Goal: Transaction & Acquisition: Purchase product/service

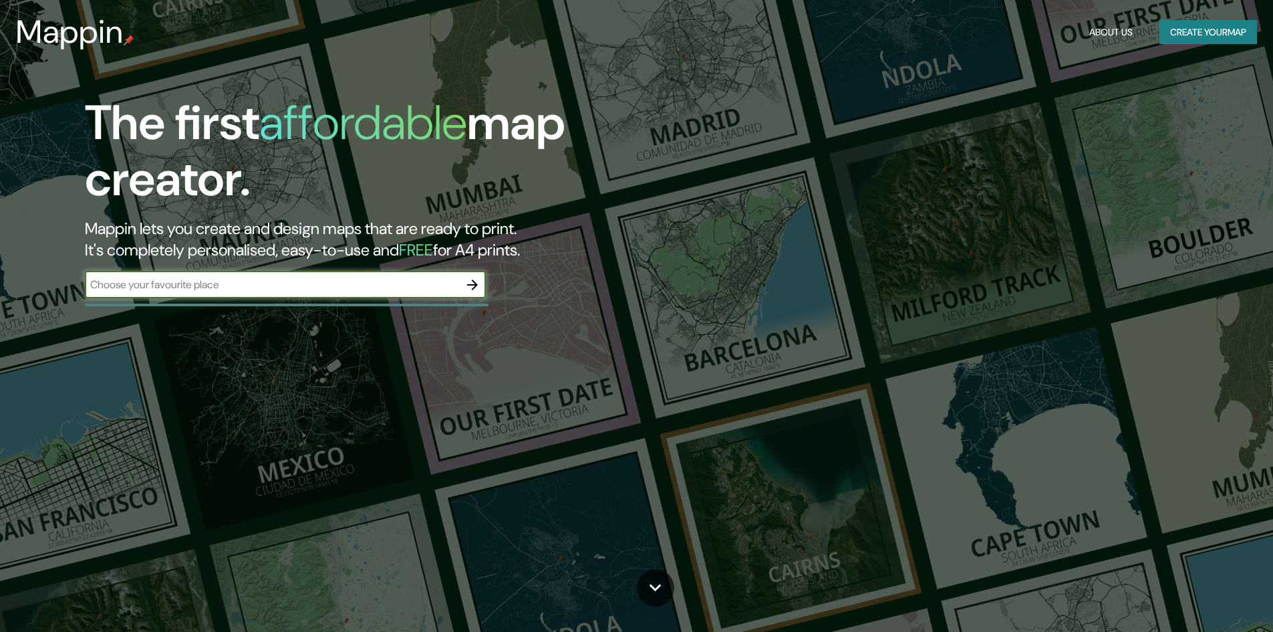
click at [375, 281] on input "text" at bounding box center [272, 284] width 374 height 15
type input "lima"
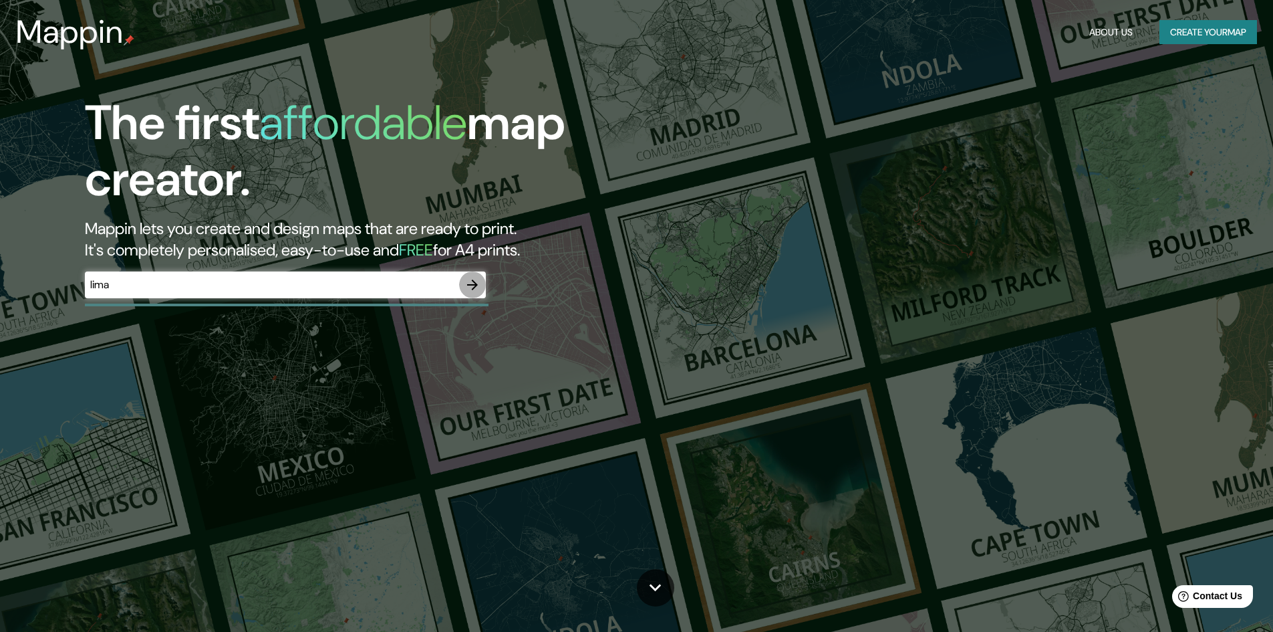
click at [468, 277] on icon "button" at bounding box center [472, 285] width 16 height 16
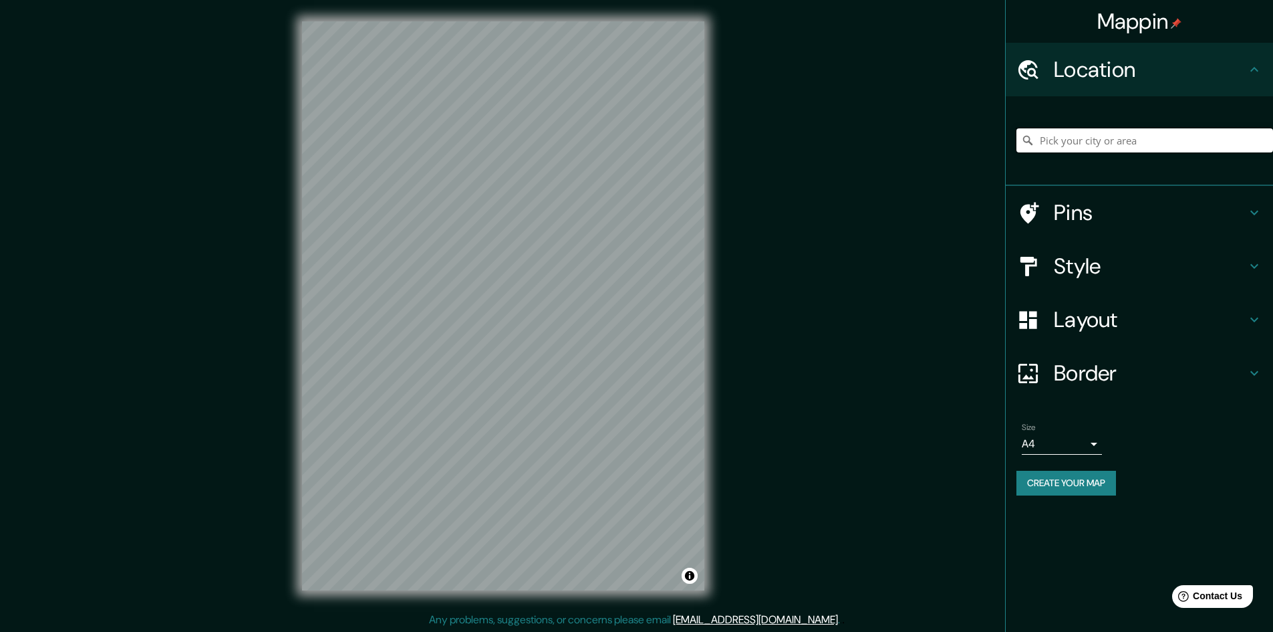
click at [1138, 136] on input "Pick your city or area" at bounding box center [1144, 140] width 257 height 24
click at [1123, 148] on input "lima" at bounding box center [1144, 140] width 257 height 24
click at [1117, 148] on input "lima" at bounding box center [1144, 140] width 257 height 24
click at [1110, 148] on input "lima" at bounding box center [1144, 140] width 257 height 24
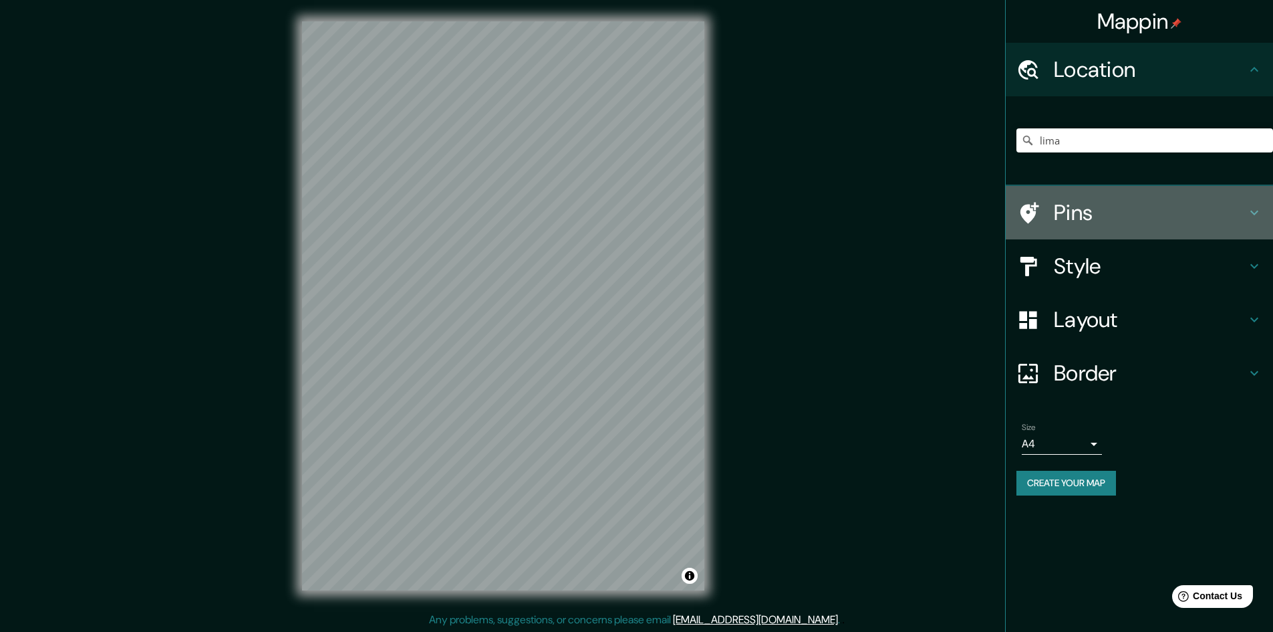
click at [1071, 194] on div "Pins" at bounding box center [1139, 212] width 267 height 53
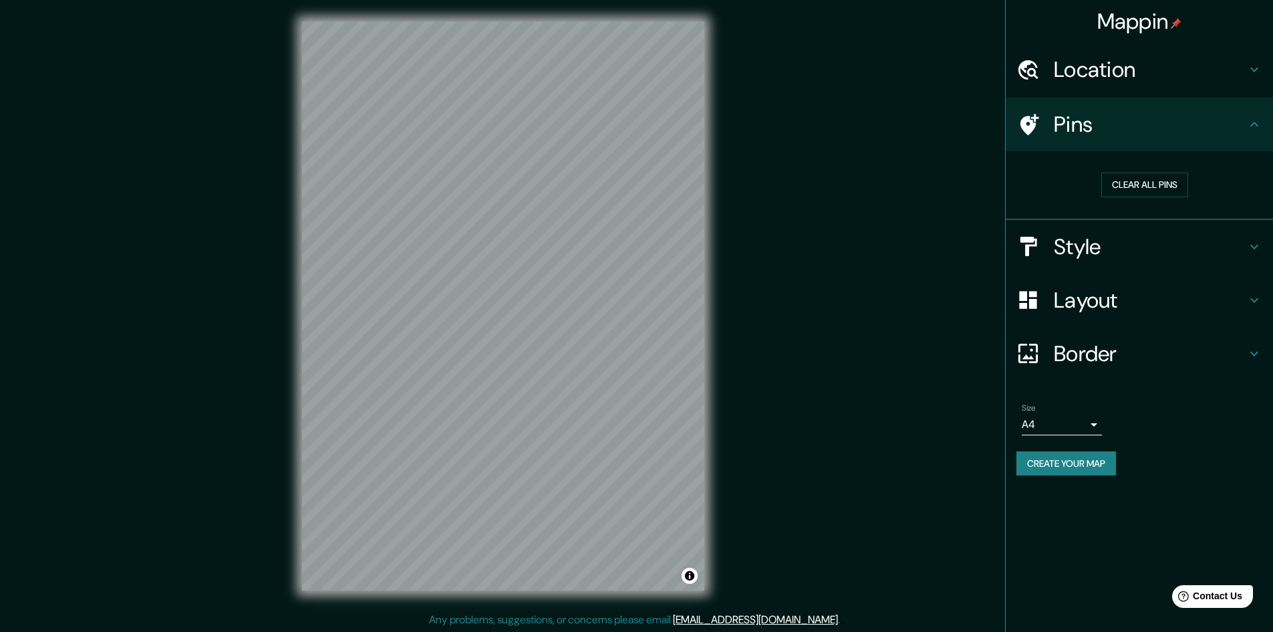
click at [1101, 235] on h4 "Style" at bounding box center [1150, 246] width 192 height 27
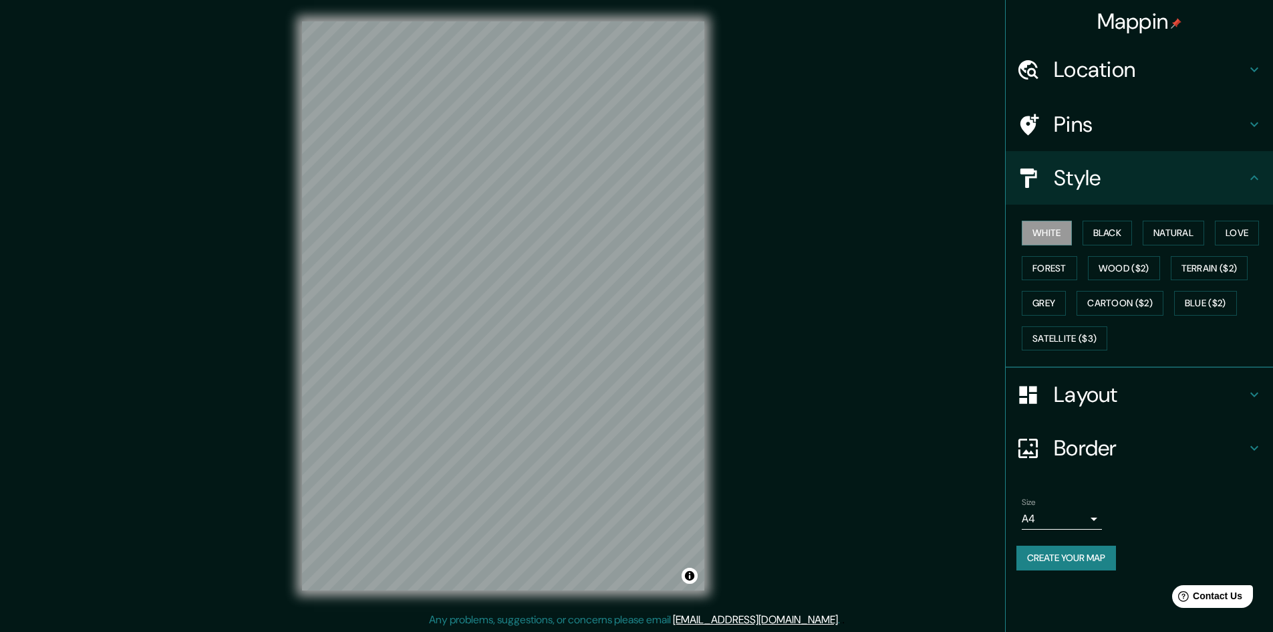
click at [1083, 90] on div "Location" at bounding box center [1139, 69] width 267 height 53
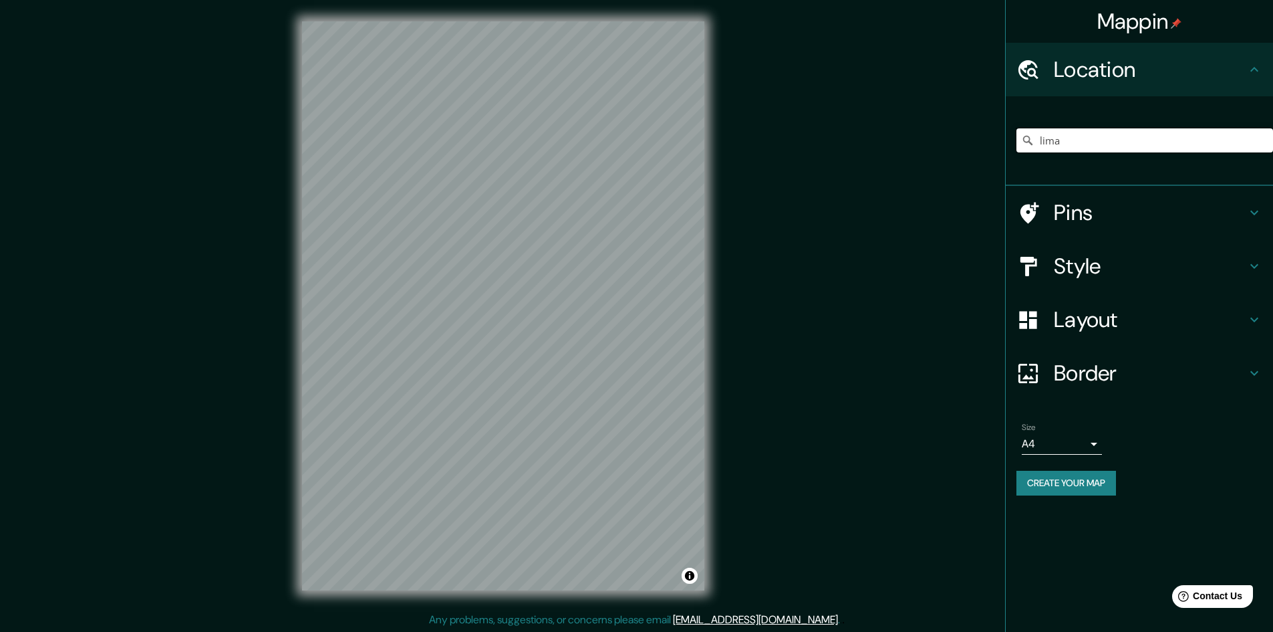
click at [1079, 130] on input "lima" at bounding box center [1144, 140] width 257 height 24
drag, startPoint x: 1073, startPoint y: 138, endPoint x: 1020, endPoint y: 142, distance: 52.3
click at [1020, 142] on input "lima" at bounding box center [1144, 140] width 257 height 24
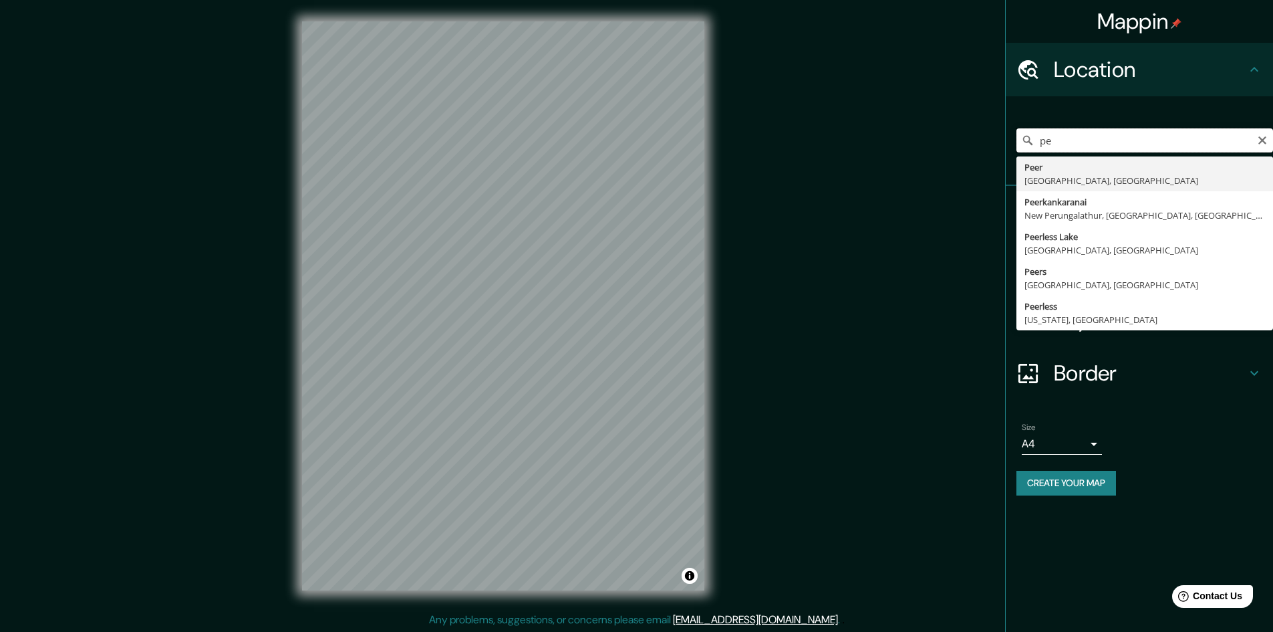
type input "p"
type input "[GEOGRAPHIC_DATA], [GEOGRAPHIC_DATA], [GEOGRAPHIC_DATA]"
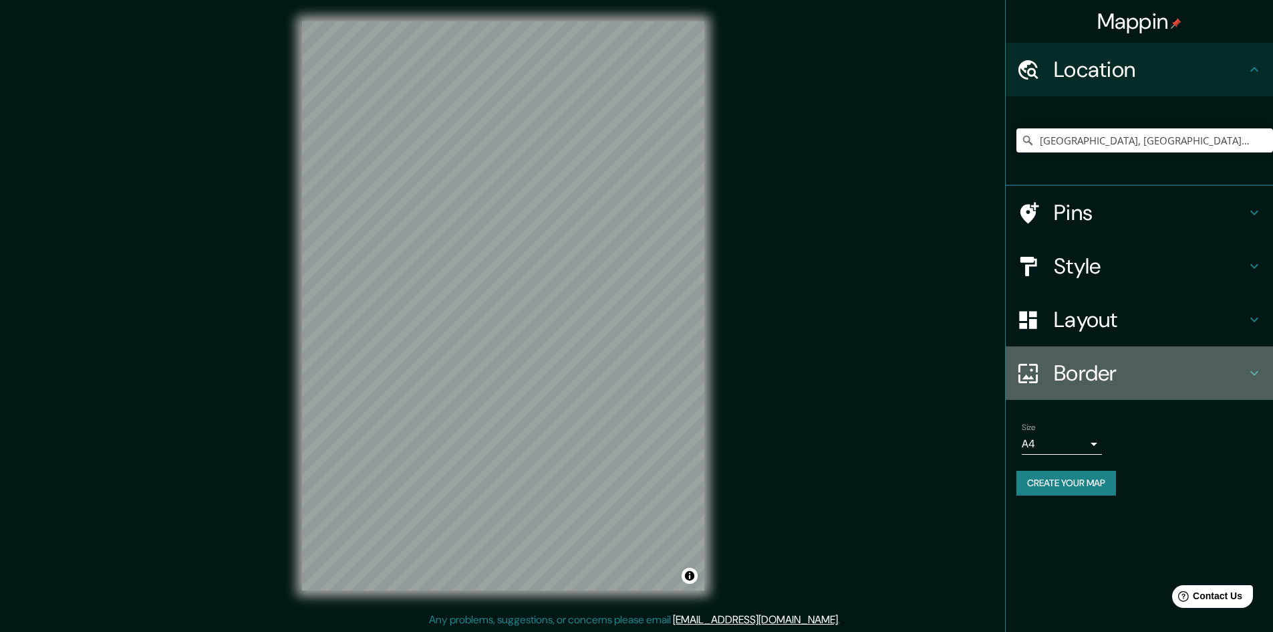
click at [1103, 360] on h4 "Border" at bounding box center [1150, 373] width 192 height 27
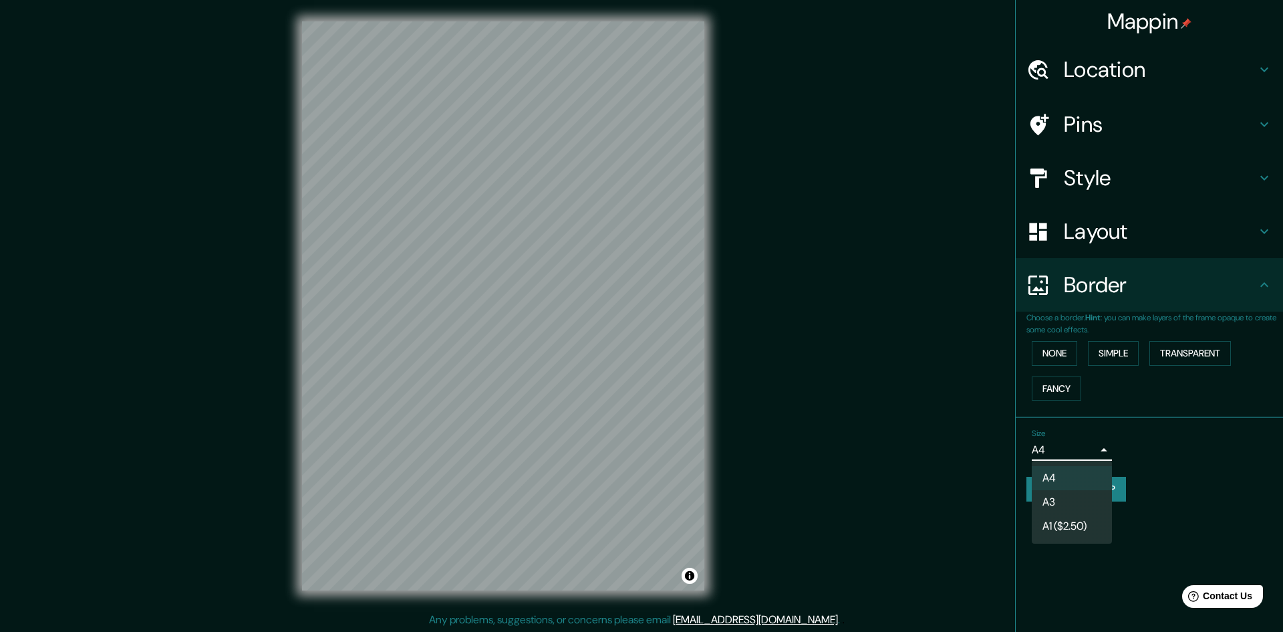
click at [1046, 450] on body "Mappin Location [GEOGRAPHIC_DATA], [GEOGRAPHIC_DATA], [GEOGRAPHIC_DATA] Pins St…" at bounding box center [641, 316] width 1283 height 632
click at [1060, 490] on ul "A4 A3 A1 ($2.50)" at bounding box center [1072, 501] width 80 height 83
click at [1057, 496] on li "A3" at bounding box center [1072, 502] width 80 height 24
type input "a4"
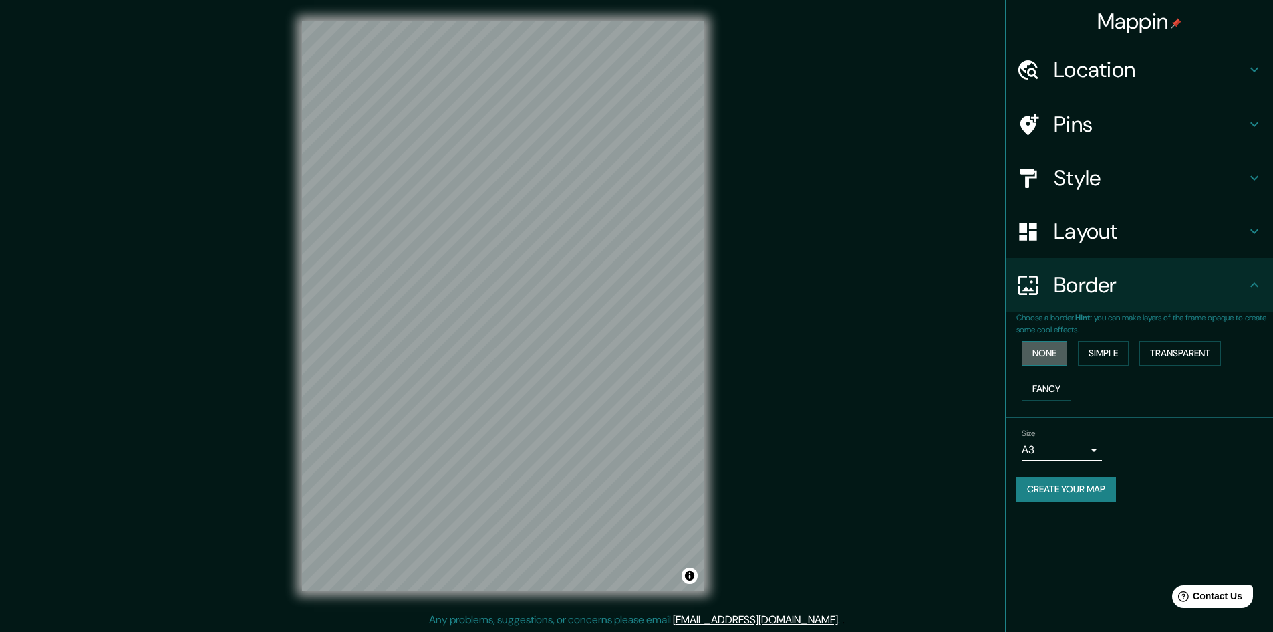
click at [1049, 355] on button "None" at bounding box center [1044, 353] width 45 height 25
click at [1106, 357] on button "Simple" at bounding box center [1103, 353] width 51 height 25
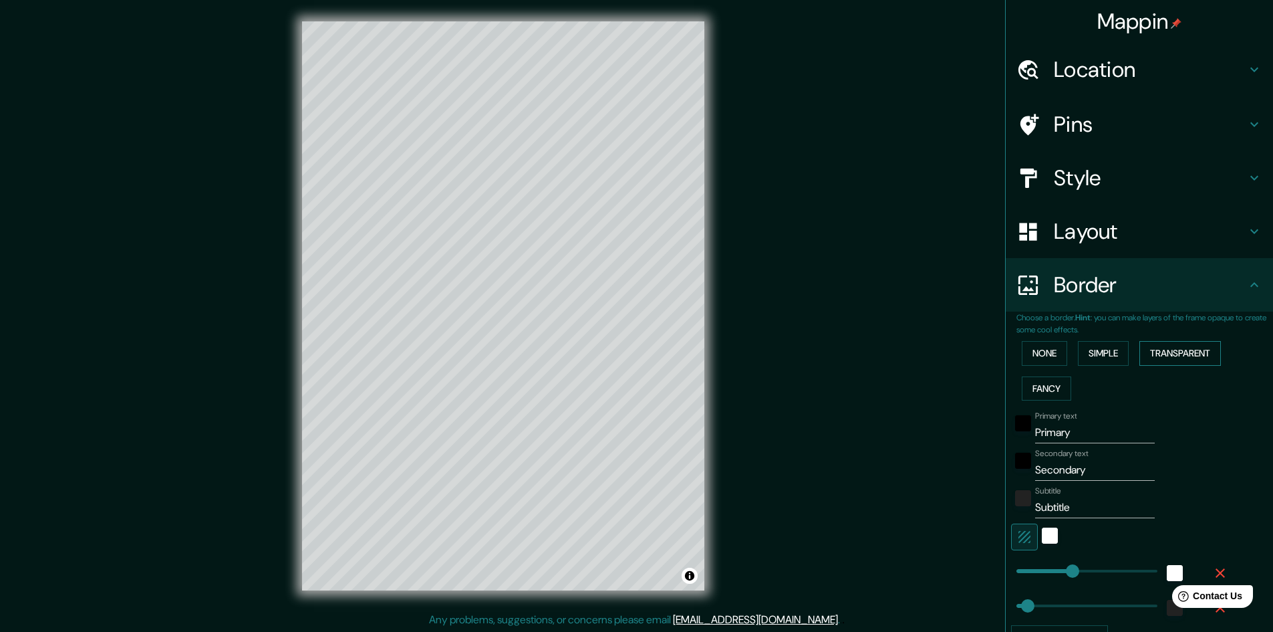
click at [1149, 355] on button "Transparent" at bounding box center [1180, 353] width 82 height 25
click at [1037, 392] on button "Fancy" at bounding box center [1046, 388] width 49 height 25
click at [1037, 361] on button "None" at bounding box center [1044, 353] width 45 height 25
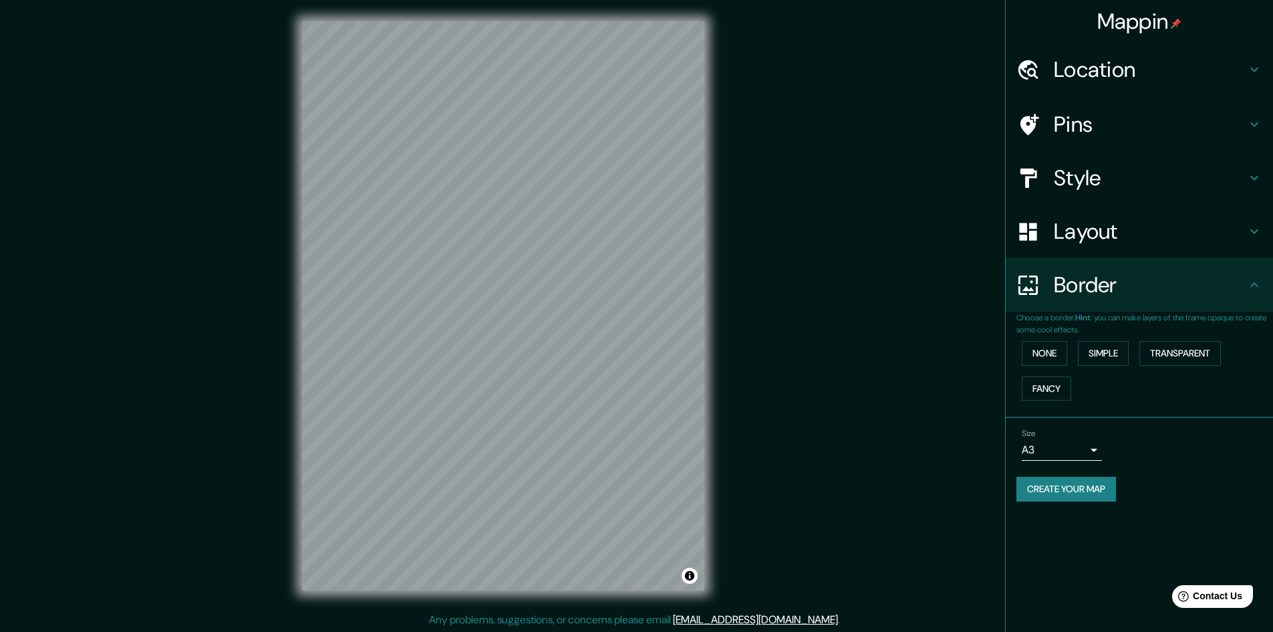
click at [1073, 235] on h4 "Layout" at bounding box center [1150, 231] width 192 height 27
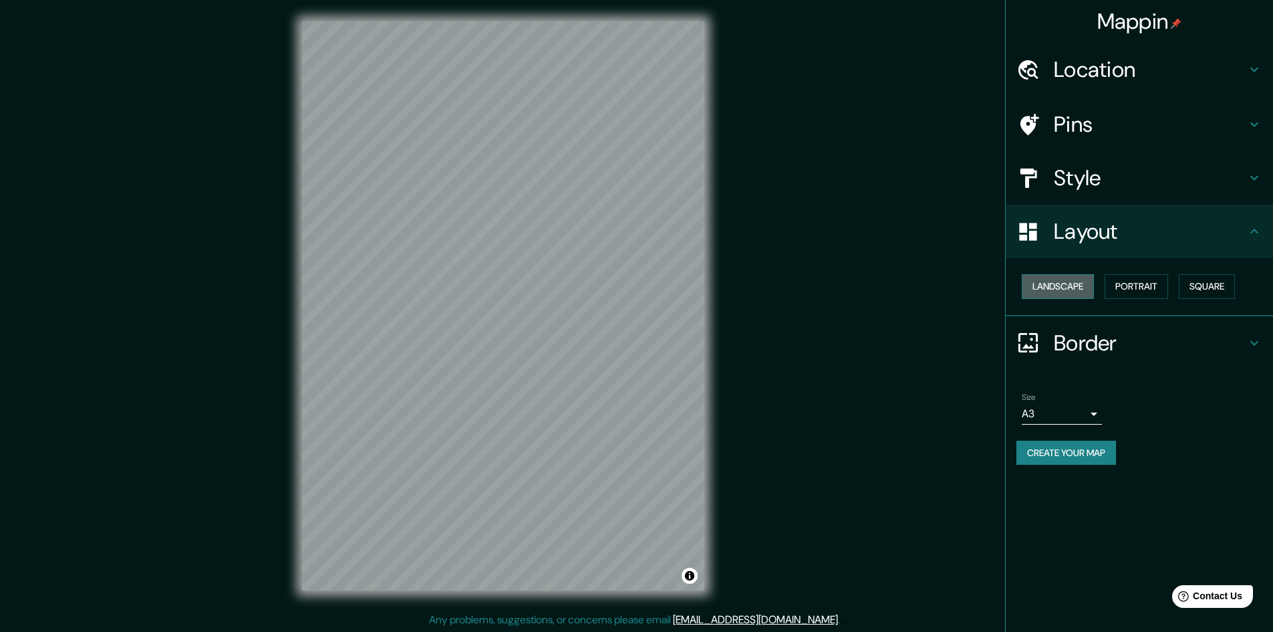
click at [1070, 291] on button "Landscape" at bounding box center [1058, 286] width 72 height 25
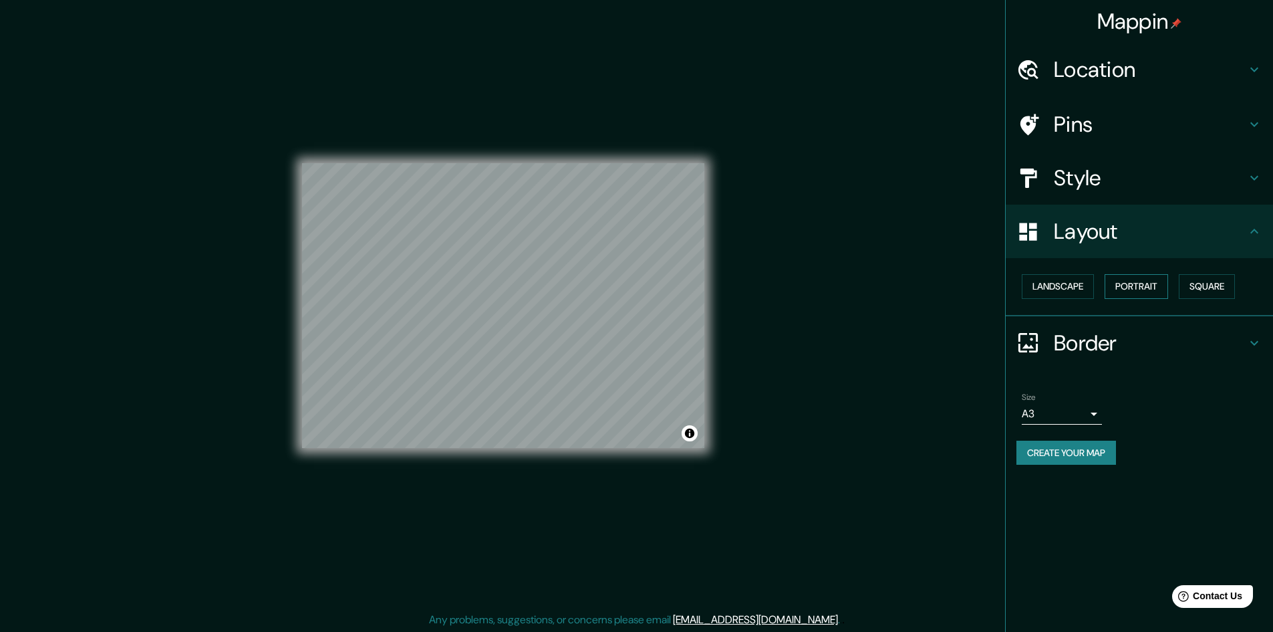
click at [1127, 291] on button "Portrait" at bounding box center [1136, 286] width 63 height 25
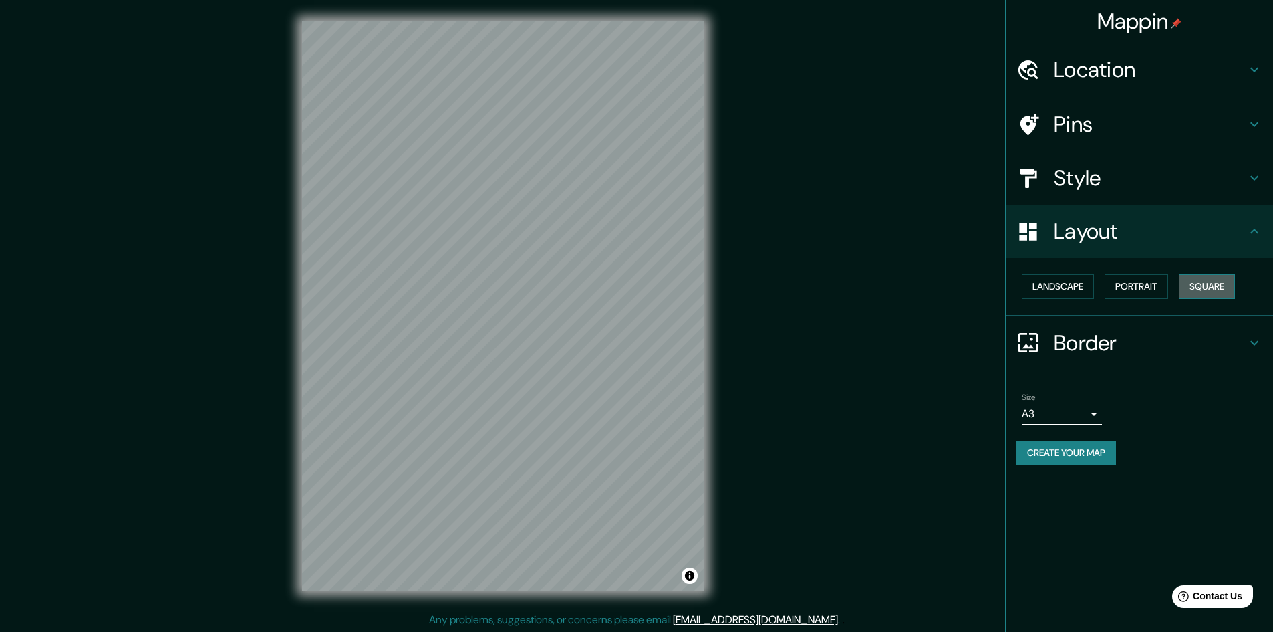
click at [1207, 283] on button "Square" at bounding box center [1207, 286] width 56 height 25
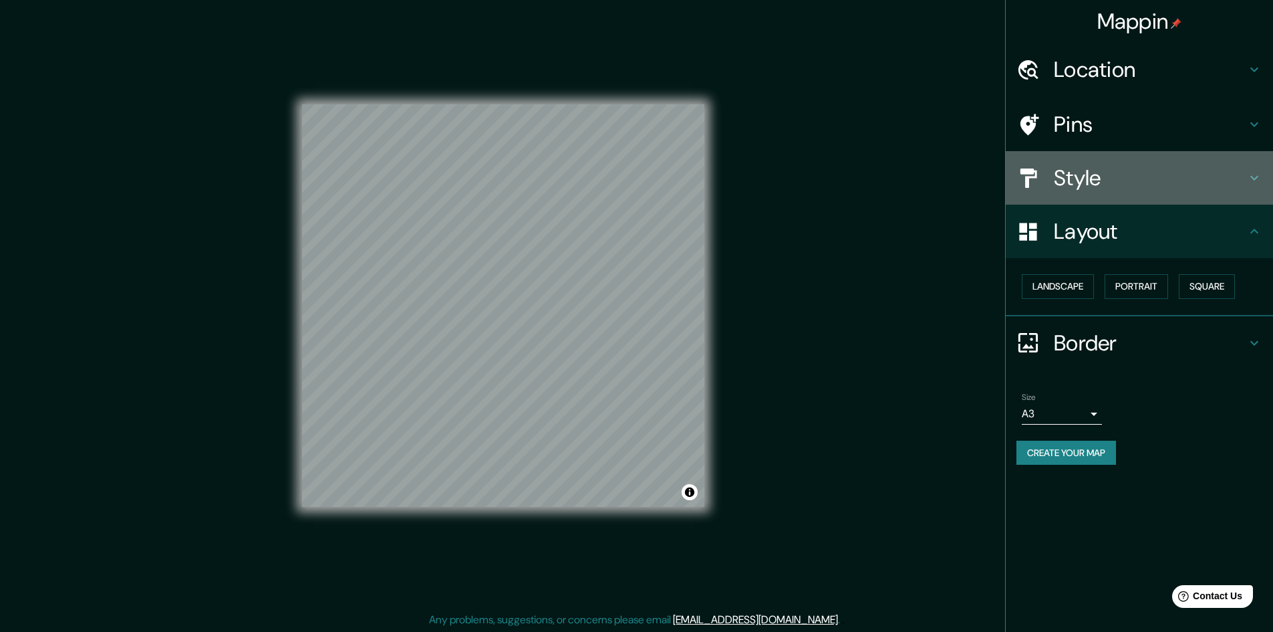
click at [1133, 182] on h4 "Style" at bounding box center [1150, 177] width 192 height 27
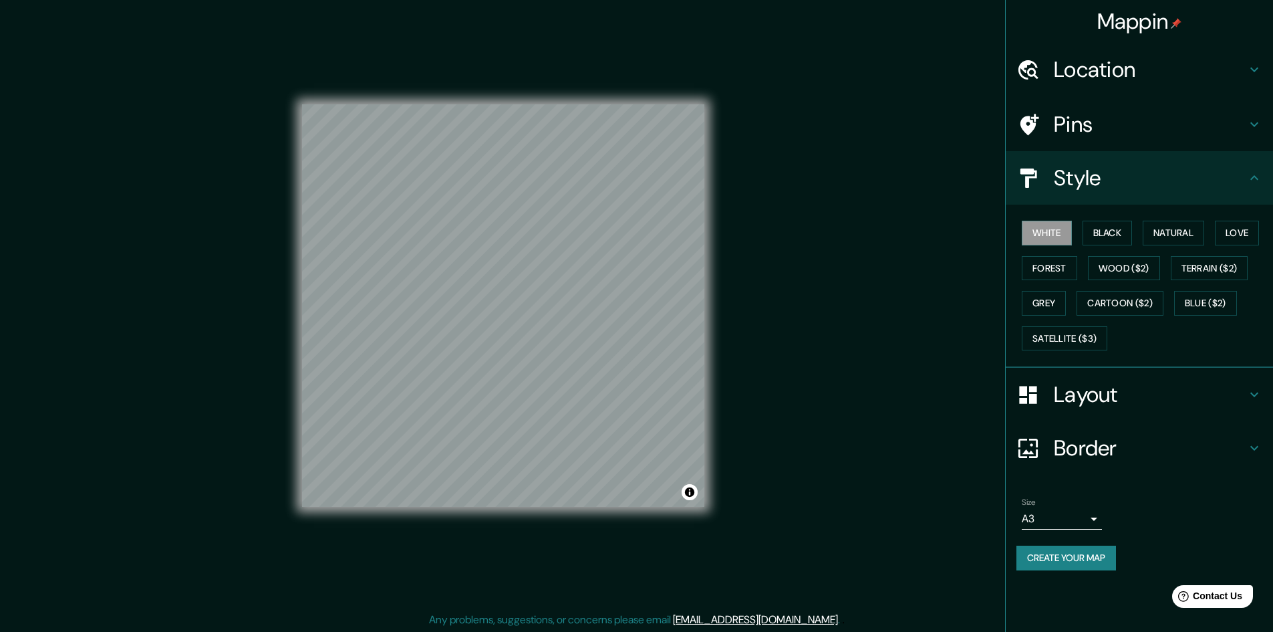
click at [1167, 247] on div "White Black Natural Love Forest Wood ($2) Terrain ($2) Grey Cartoon ($2) Blue (…" at bounding box center [1144, 285] width 257 height 140
click at [1174, 240] on button "Natural" at bounding box center [1173, 233] width 61 height 25
click at [1227, 233] on button "Love" at bounding box center [1237, 233] width 44 height 25
click at [1181, 228] on button "Natural" at bounding box center [1173, 233] width 61 height 25
